Goal: Task Accomplishment & Management: Manage account settings

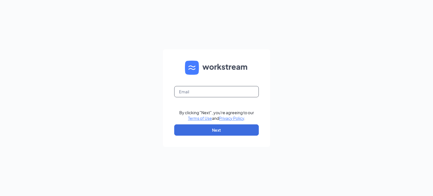
click at [192, 92] on input "text" at bounding box center [216, 91] width 84 height 11
type input "mhammond@sotsindy.com"
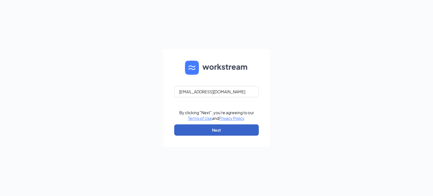
click at [221, 131] on button "Next" at bounding box center [216, 129] width 84 height 11
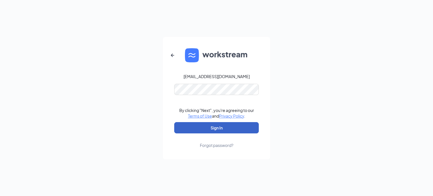
click at [207, 126] on button "Sign In" at bounding box center [216, 127] width 84 height 11
